Goal: Check status

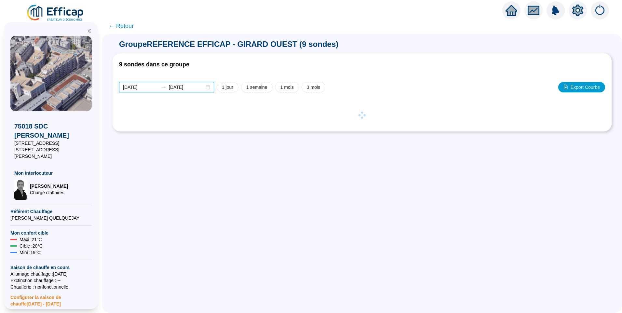
click at [155, 85] on input "[DATE]" at bounding box center [140, 87] width 35 height 7
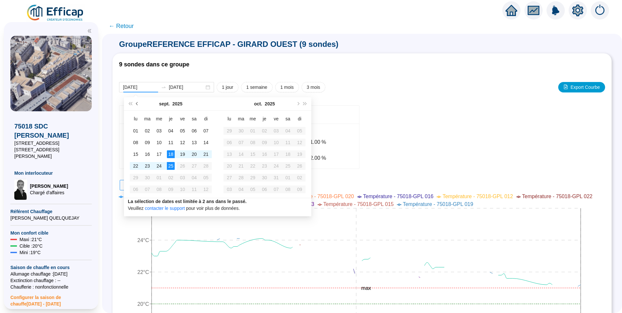
click at [137, 106] on button "Mois précédent (PageUp)" at bounding box center [137, 103] width 7 height 13
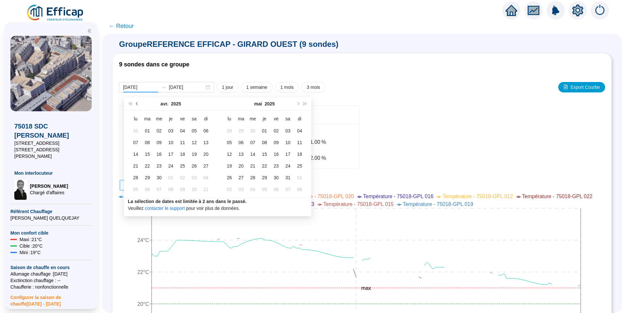
click at [137, 106] on button "Mois précédent (PageUp)" at bounding box center [137, 103] width 7 height 13
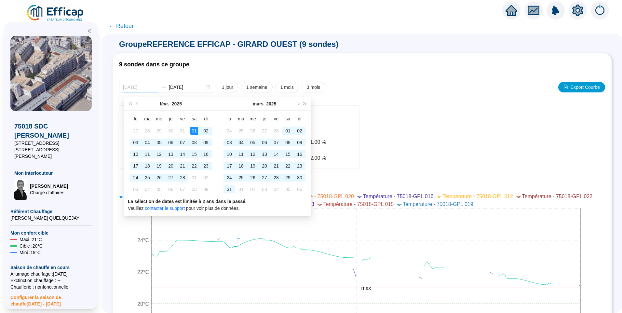
type input "[DATE]"
click at [192, 132] on div "01" at bounding box center [194, 131] width 8 height 8
type input "[DATE]"
click at [230, 189] on div "31" at bounding box center [229, 189] width 8 height 8
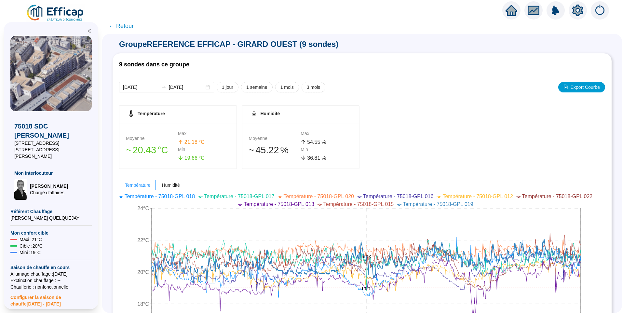
click at [126, 25] on span "← Retour" at bounding box center [121, 25] width 25 height 9
